Goal: Task Accomplishment & Management: Use online tool/utility

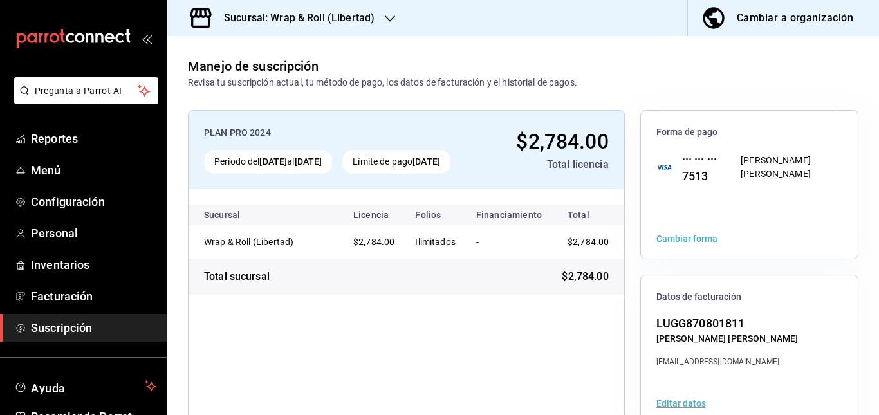
click at [380, 21] on div "Sucursal: Wrap & Roll (Libertad)" at bounding box center [289, 18] width 223 height 36
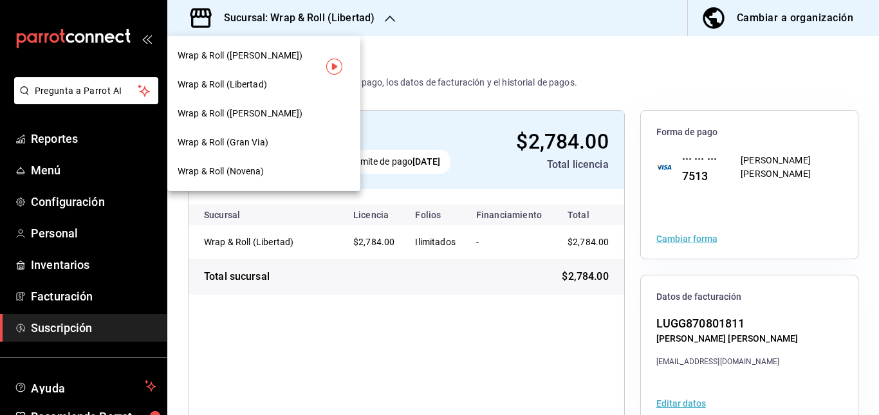
click at [261, 167] on span "Wrap & Roll (Novena)" at bounding box center [221, 172] width 87 height 14
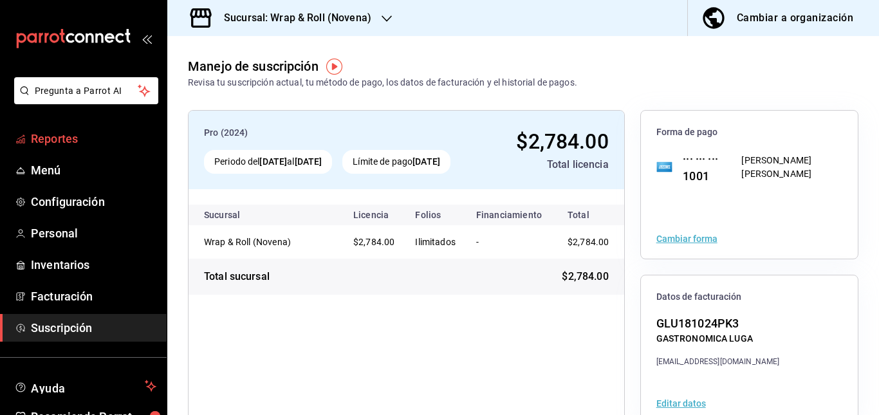
click at [50, 147] on span "Reportes" at bounding box center [93, 138] width 125 height 17
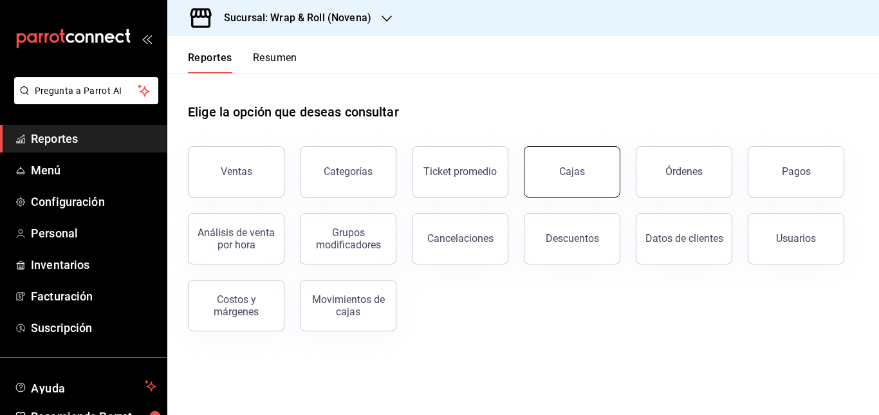
click at [540, 163] on link "Cajas" at bounding box center [572, 171] width 97 height 51
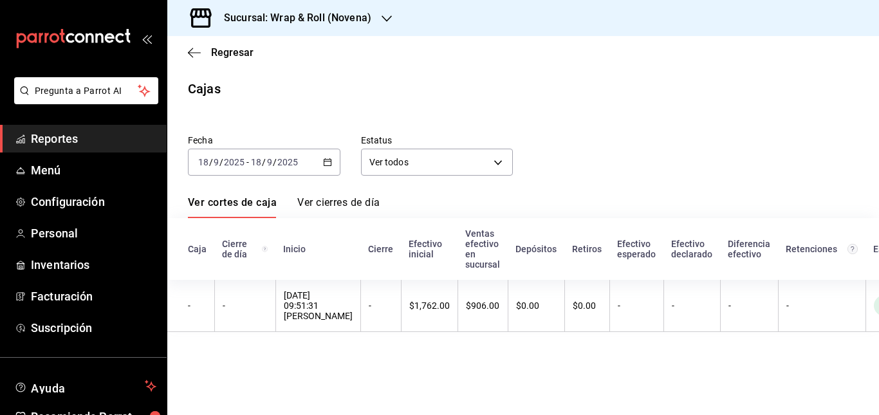
click at [319, 164] on div "[DATE] [DATE] - [DATE] [DATE]" at bounding box center [264, 162] width 152 height 27
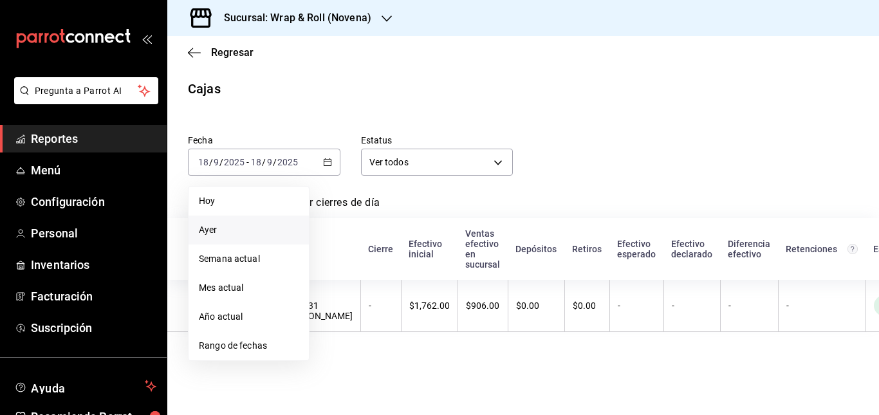
click at [275, 234] on span "Ayer" at bounding box center [249, 230] width 100 height 14
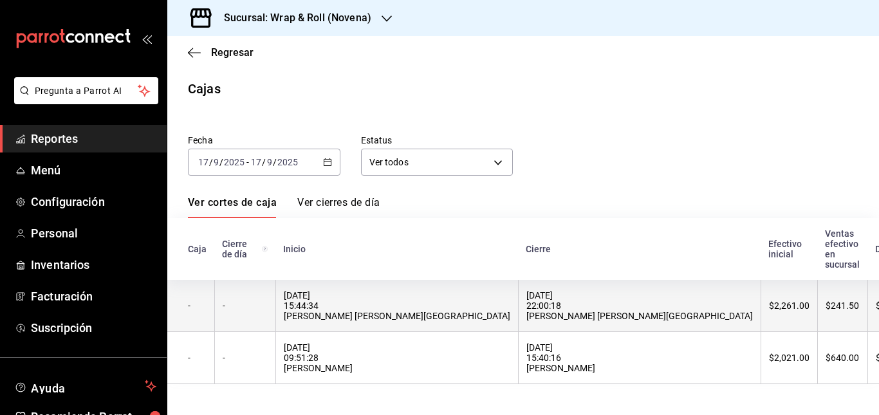
click at [526, 301] on div "[DATE] 22:00:18 [PERSON_NAME] [PERSON_NAME][GEOGRAPHIC_DATA]" at bounding box center [639, 305] width 226 height 31
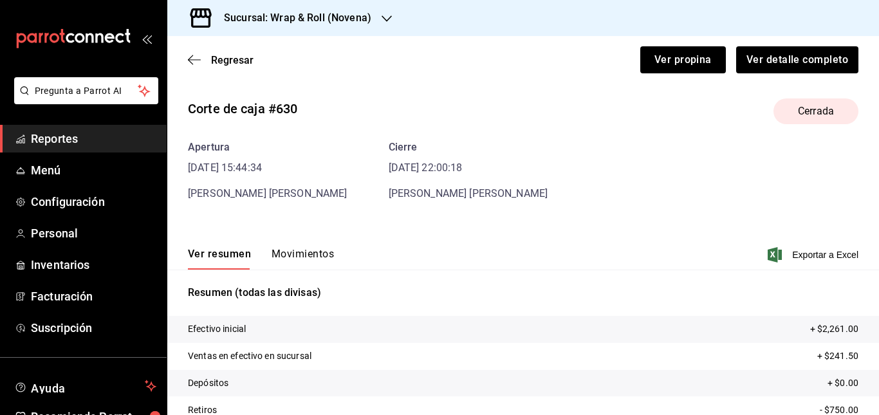
scroll to position [21, 0]
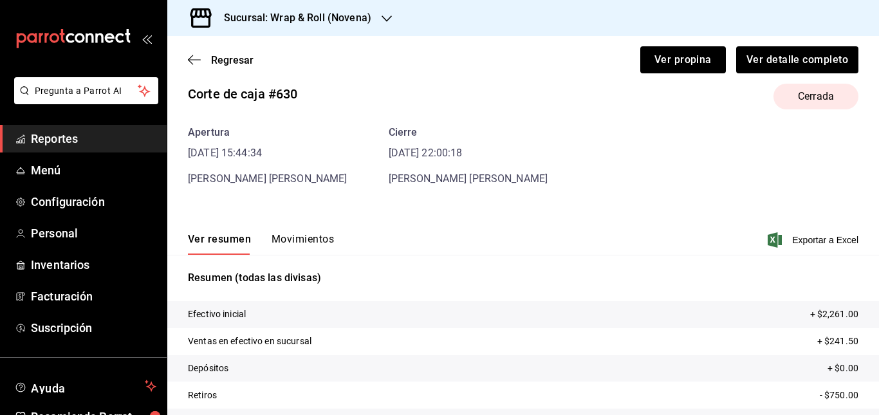
click at [301, 236] on button "Movimientos" at bounding box center [302, 244] width 62 height 22
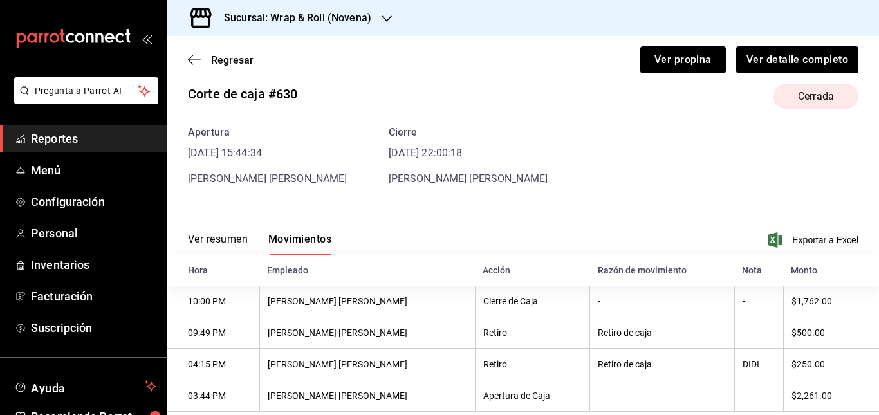
scroll to position [51, 0]
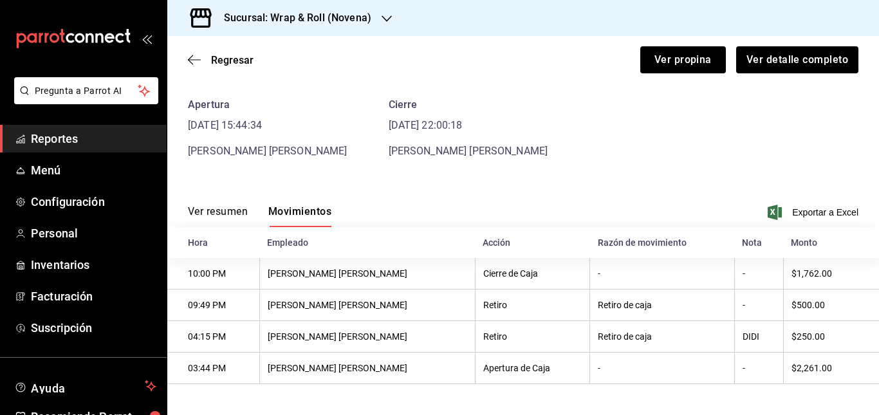
click at [637, 192] on div "Ver resumen Movimientos Exportar a Excel" at bounding box center [523, 208] width 712 height 37
click at [190, 59] on icon "button" at bounding box center [194, 60] width 13 height 12
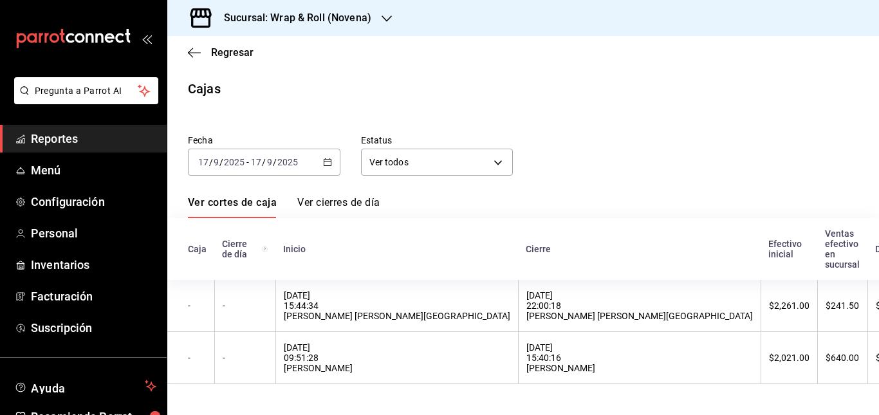
scroll to position [6, 0]
click at [371, 15] on div "Sucursal: Wrap & Roll (Novena)" at bounding box center [287, 18] width 219 height 36
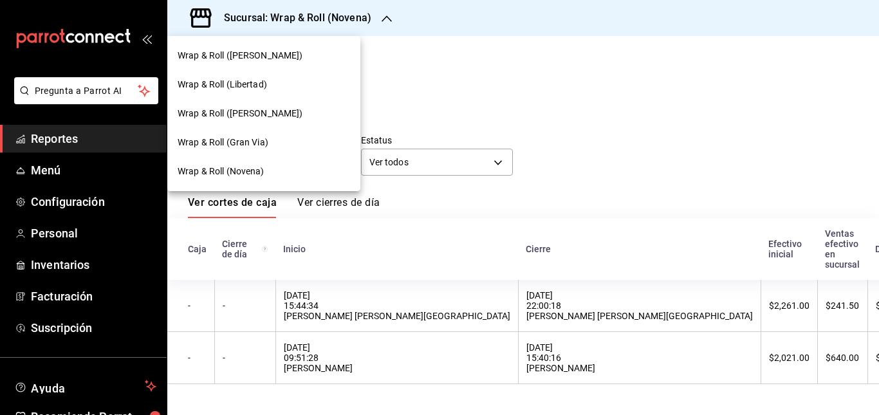
click at [256, 134] on div "Wrap & Roll (Gran Via)" at bounding box center [263, 142] width 193 height 29
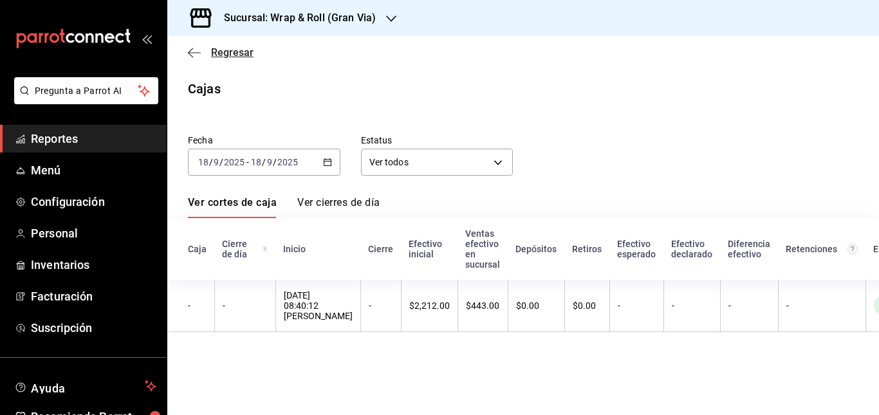
click at [190, 50] on icon "button" at bounding box center [194, 53] width 13 height 12
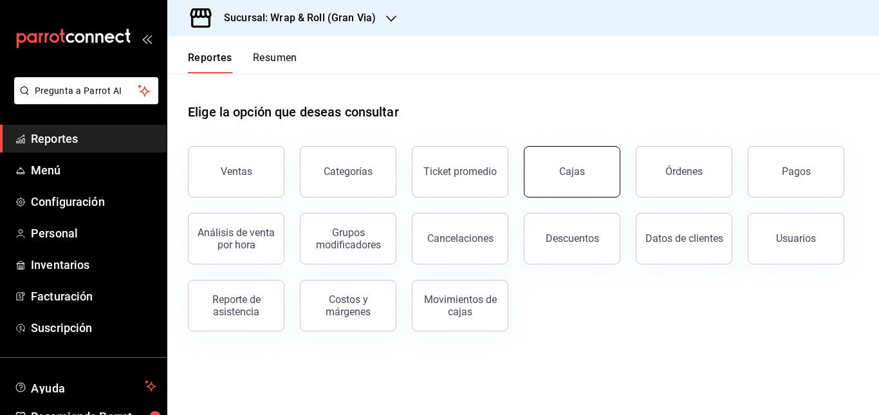
click at [555, 167] on link "Cajas" at bounding box center [572, 171] width 97 height 51
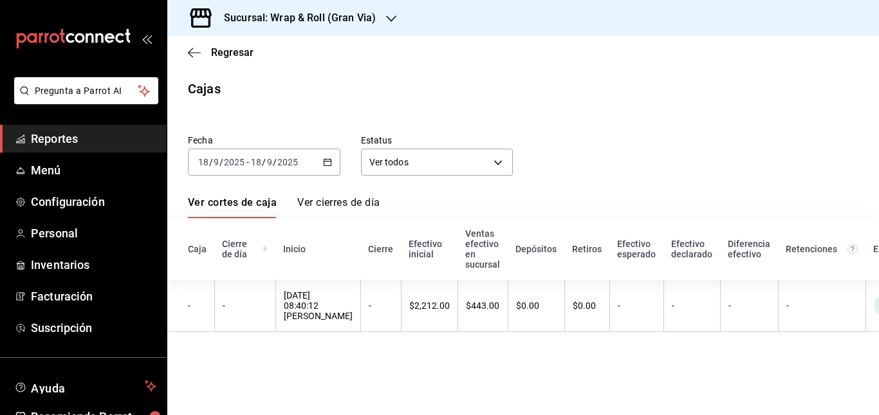
click at [324, 160] on \(Stroke\) "button" at bounding box center [328, 162] width 8 height 7
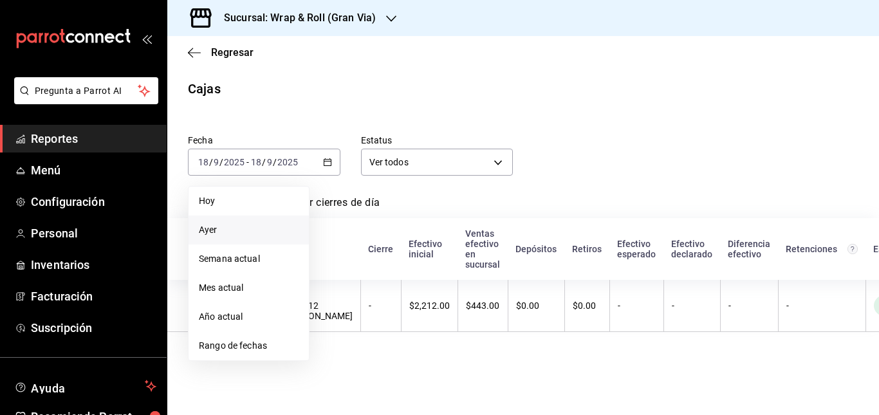
click at [254, 224] on span "Ayer" at bounding box center [249, 230] width 100 height 14
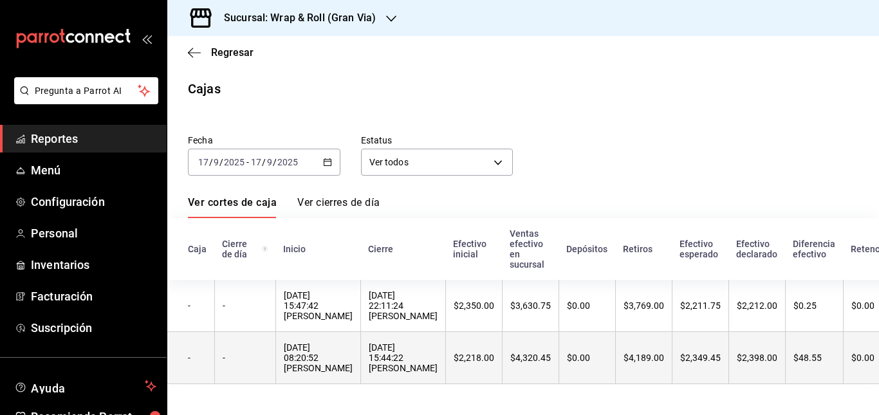
click at [423, 356] on div "[DATE] 15:44:22 [PERSON_NAME]" at bounding box center [403, 357] width 69 height 31
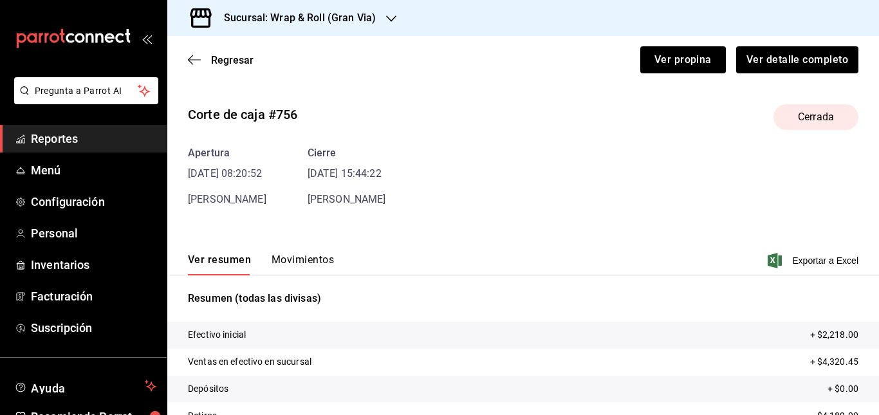
click at [303, 262] on button "Movimientos" at bounding box center [302, 264] width 62 height 22
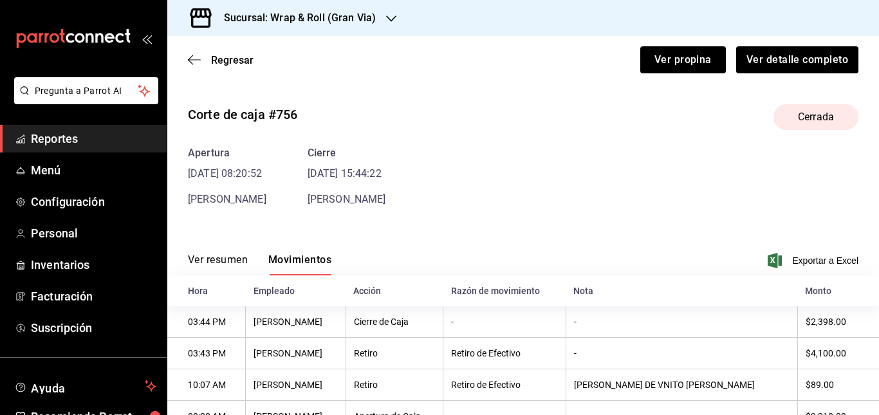
scroll to position [51, 0]
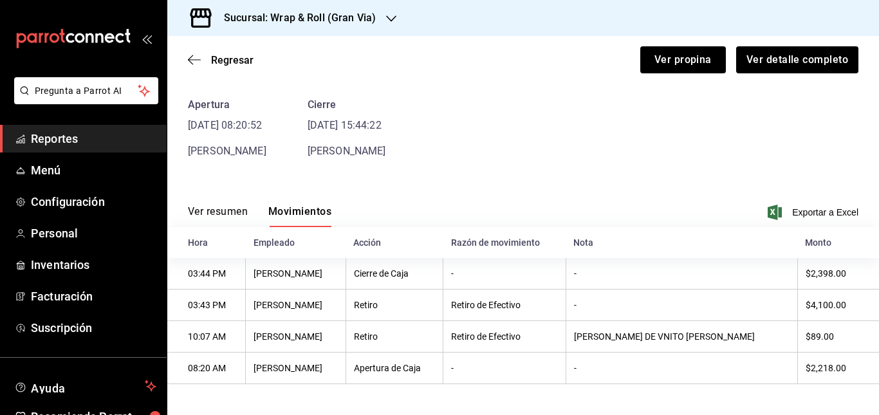
click at [194, 67] on div "Regresar Ver propina Ver detalle completo" at bounding box center [523, 60] width 712 height 48
click at [191, 53] on div "Regresar Ver propina Ver detalle completo" at bounding box center [523, 60] width 712 height 48
click at [193, 60] on icon "button" at bounding box center [194, 59] width 13 height 1
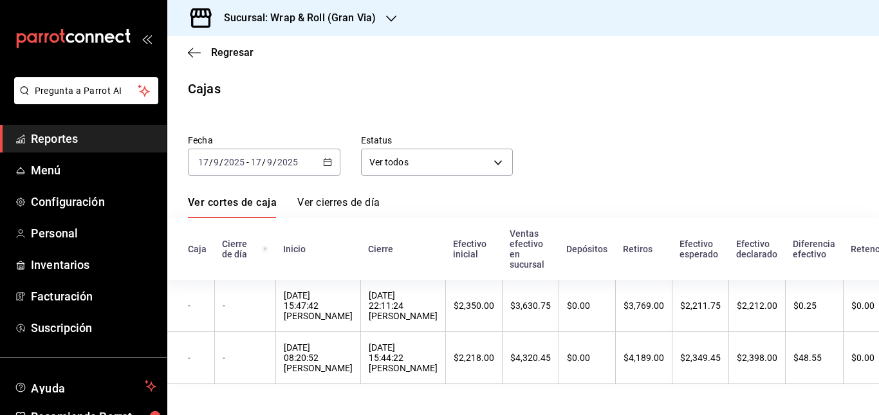
scroll to position [6, 0]
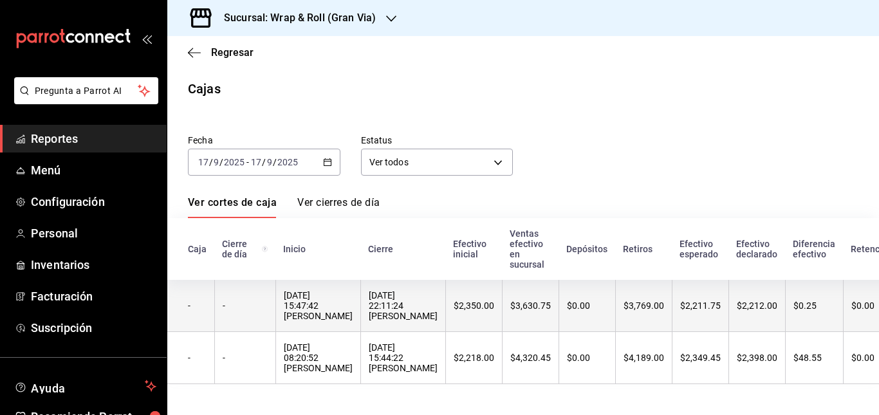
click at [432, 308] on div "[DATE] 22:11:24 [PERSON_NAME]" at bounding box center [403, 305] width 69 height 31
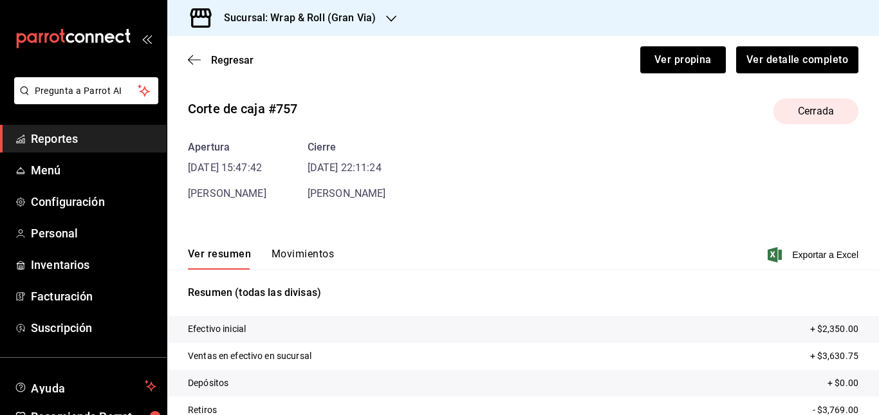
scroll to position [21, 0]
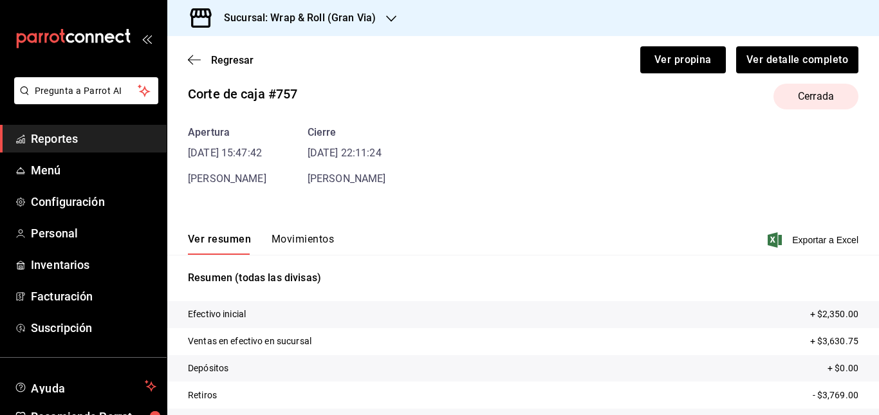
click at [297, 235] on button "Movimientos" at bounding box center [302, 244] width 62 height 22
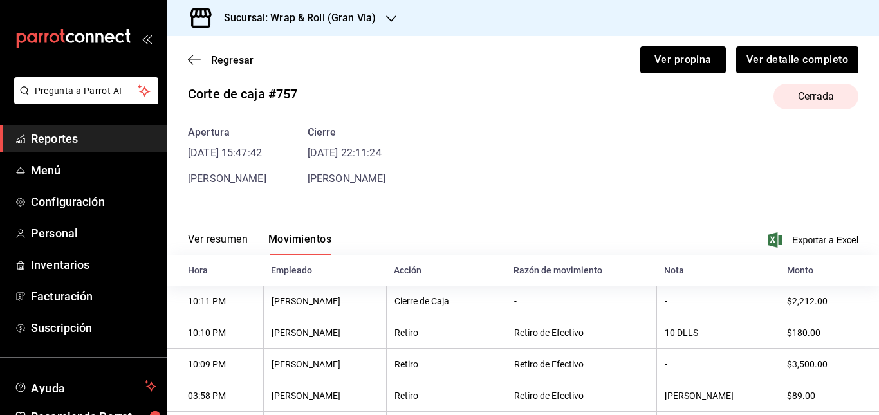
scroll to position [84, 0]
